Goal: Obtain resource: Download file/media

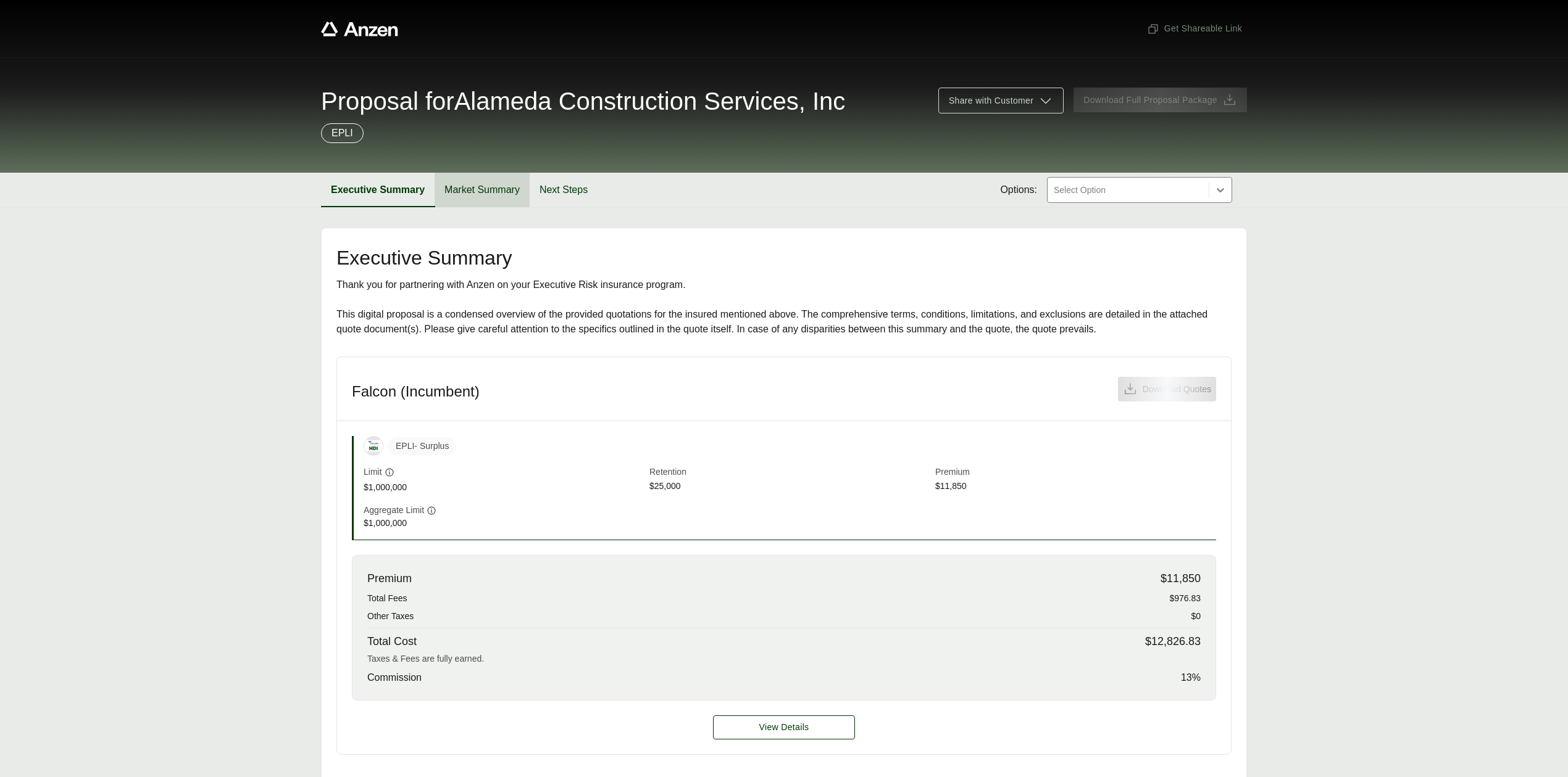
click at [491, 197] on button "Market Summary" at bounding box center [482, 189] width 95 height 34
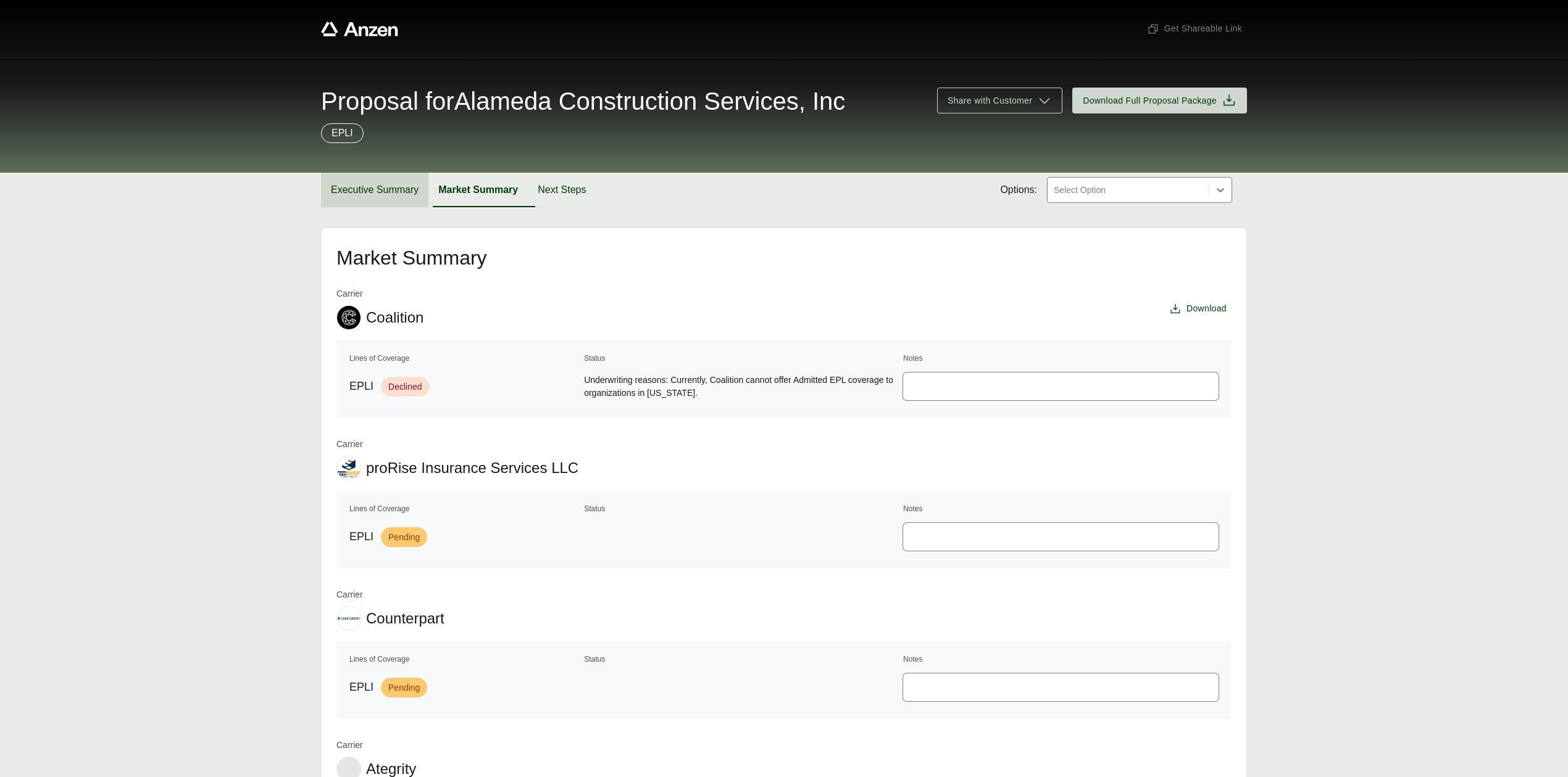
click at [368, 190] on button "Executive Summary" at bounding box center [375, 189] width 108 height 34
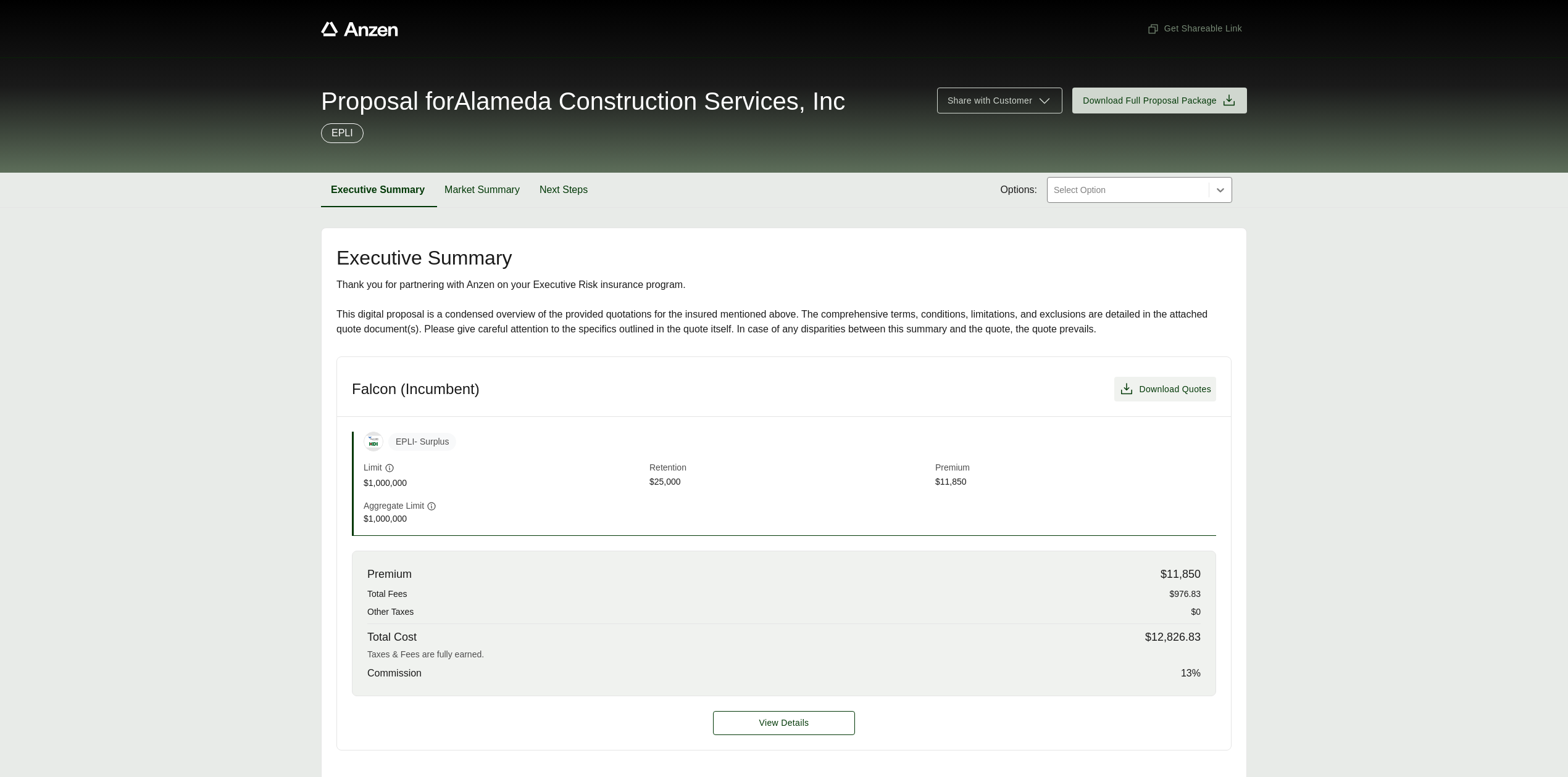
click at [1185, 393] on span "Download Quotes" at bounding box center [1175, 389] width 72 height 13
